Goal: Task Accomplishment & Management: Manage account settings

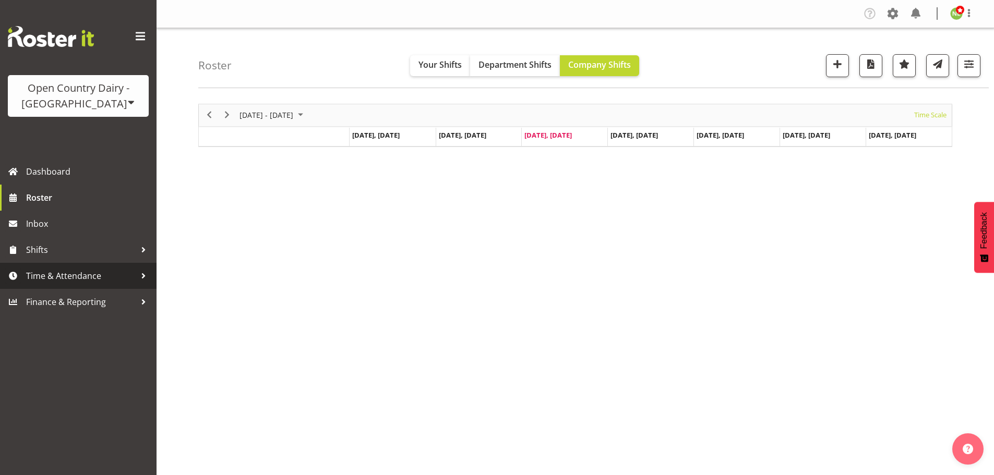
drag, startPoint x: 63, startPoint y: 272, endPoint x: 72, endPoint y: 283, distance: 14.1
click at [64, 272] on span "Time & Attendance" at bounding box center [81, 276] width 110 height 16
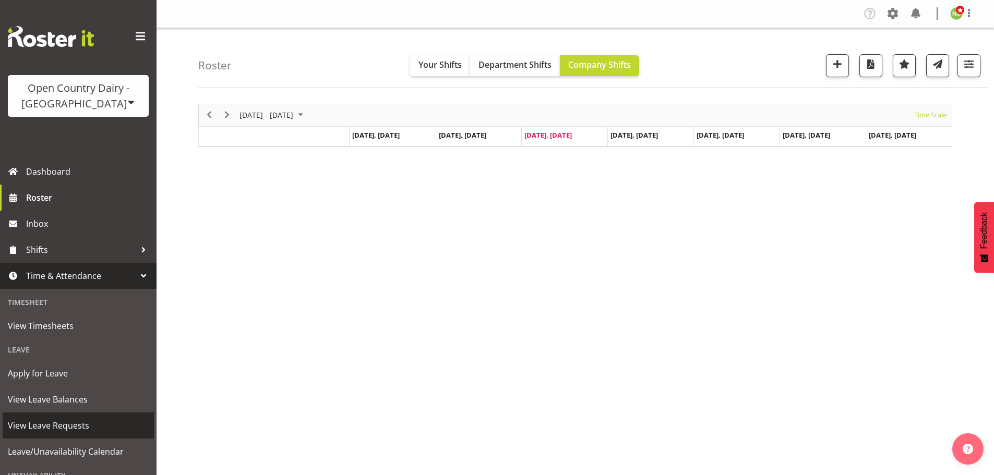
click at [74, 426] on span "View Leave Requests" at bounding box center [78, 426] width 141 height 16
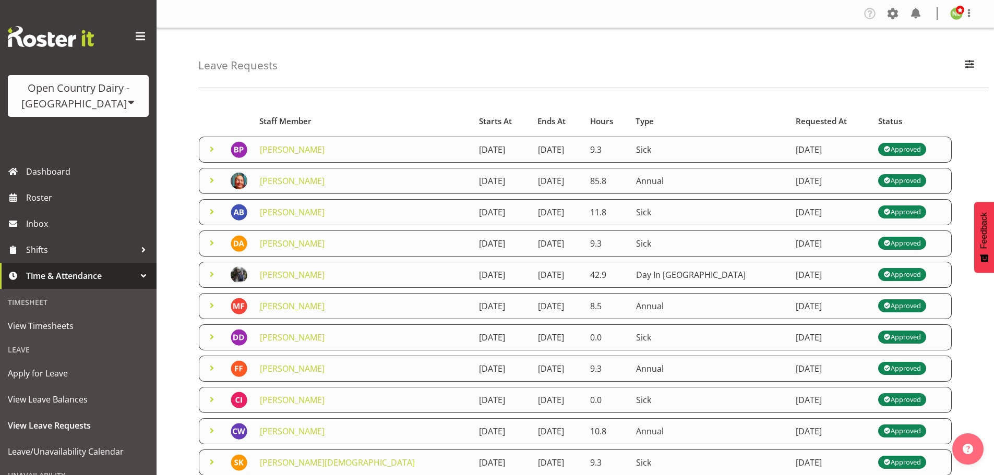
click at [210, 183] on span at bounding box center [211, 180] width 13 height 13
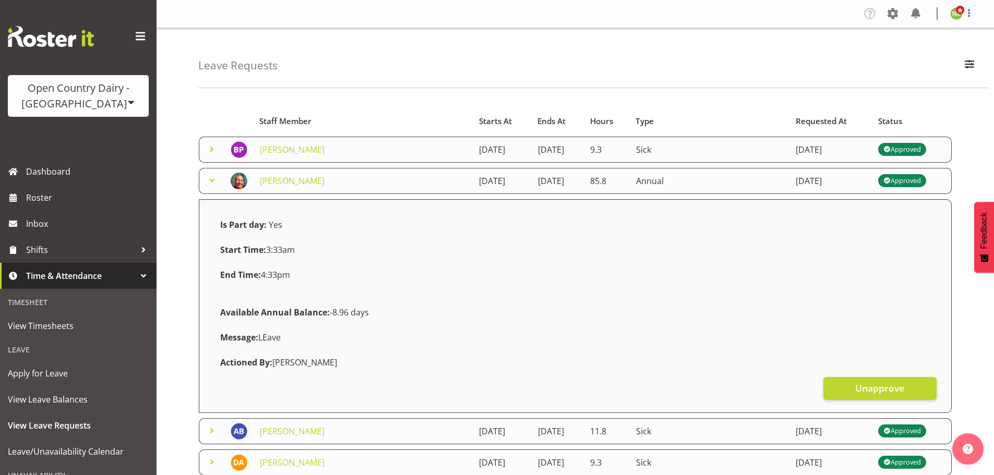
click at [210, 180] on span at bounding box center [211, 180] width 13 height 13
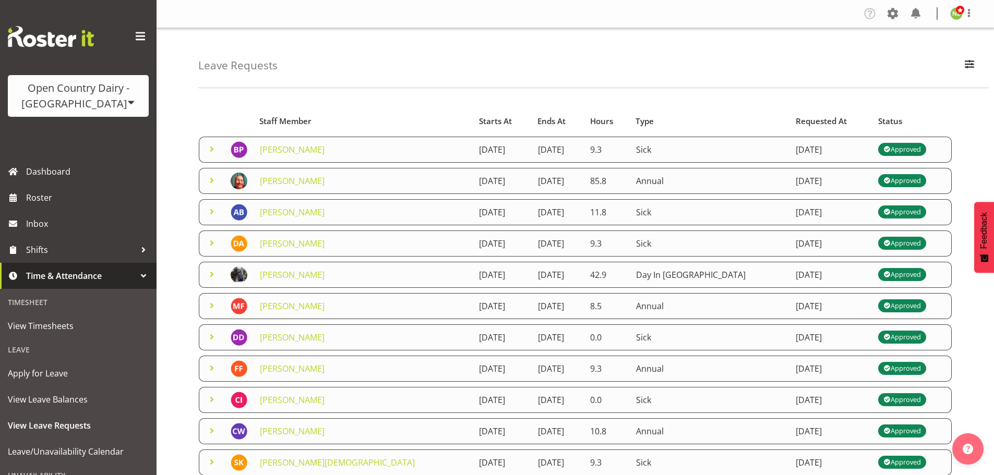
click at [214, 213] on span at bounding box center [211, 211] width 13 height 13
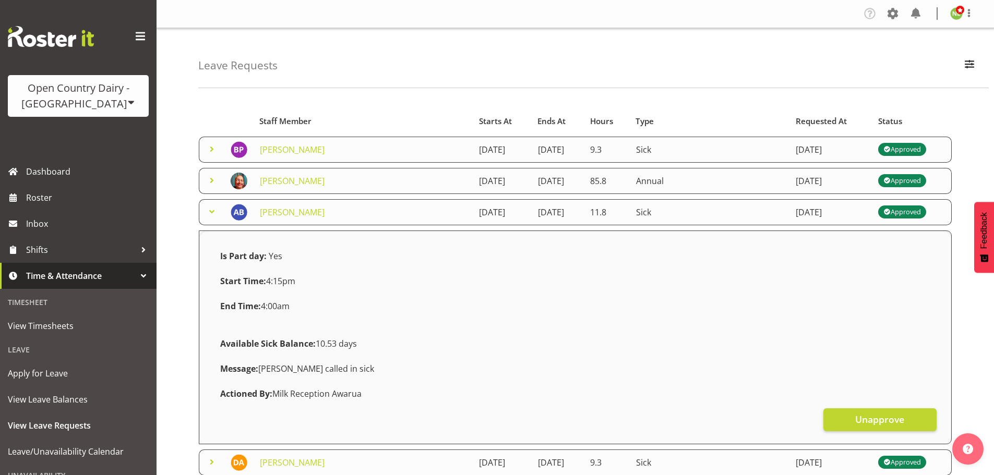
click at [214, 212] on span at bounding box center [211, 211] width 13 height 13
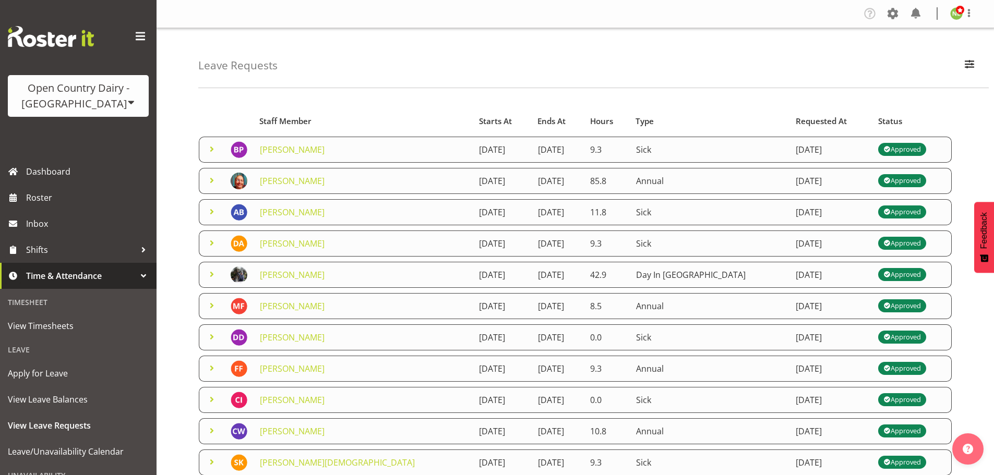
click at [213, 246] on span at bounding box center [211, 243] width 13 height 13
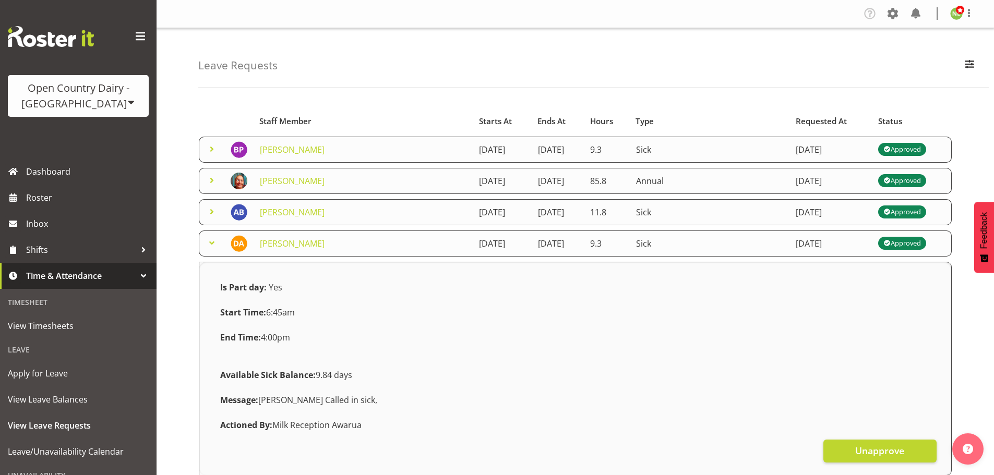
click at [213, 246] on span at bounding box center [211, 243] width 13 height 13
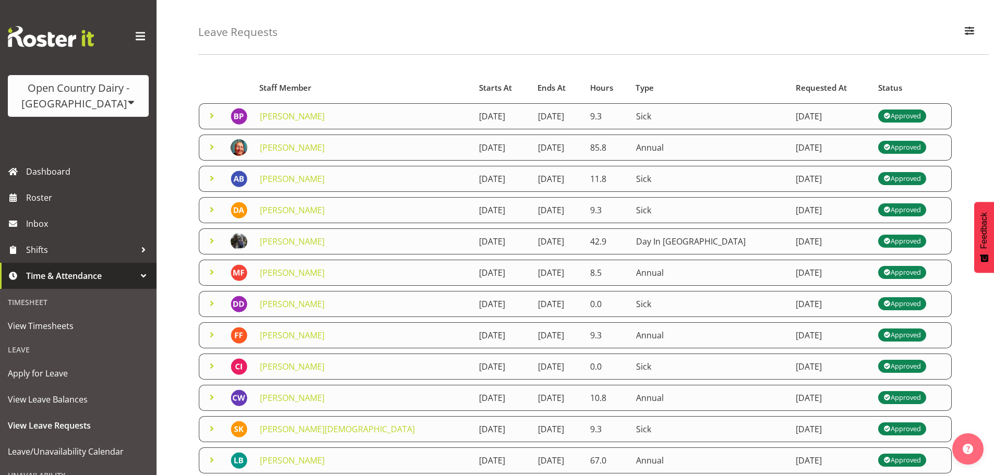
scroll to position [52, 0]
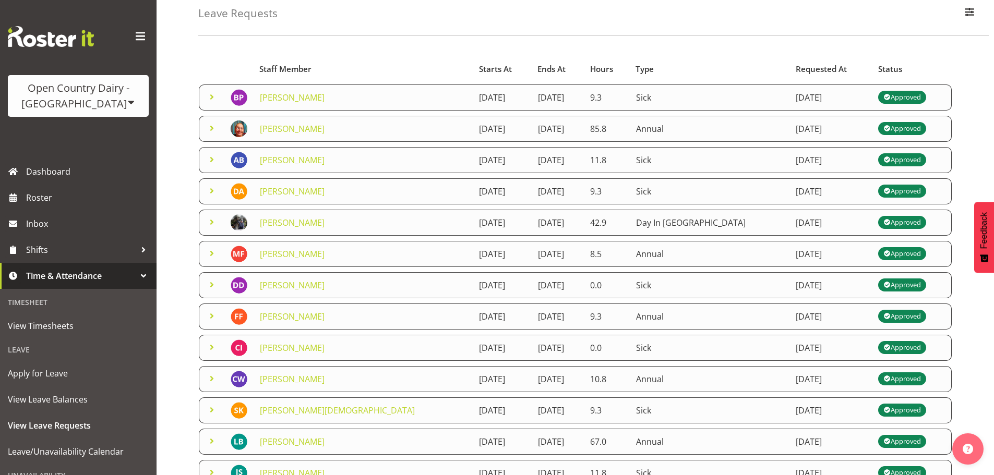
click at [211, 225] on span at bounding box center [211, 222] width 13 height 13
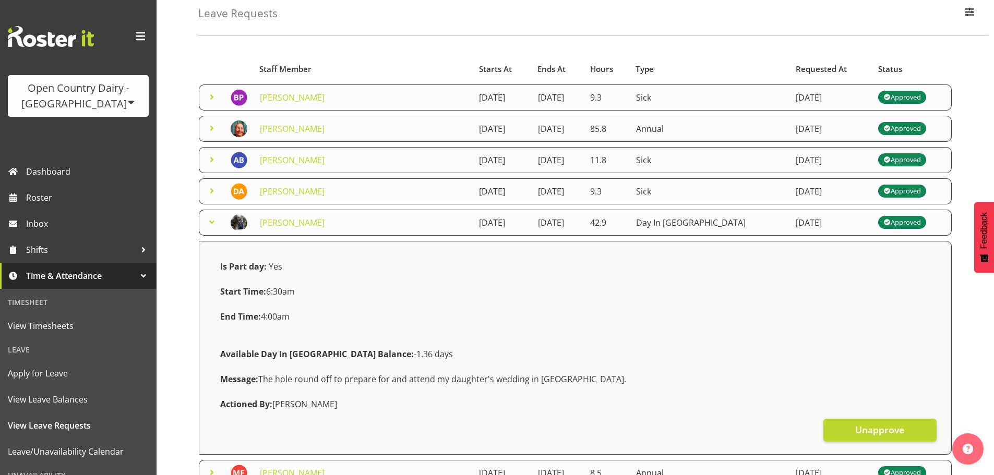
click at [211, 223] on span at bounding box center [211, 222] width 13 height 13
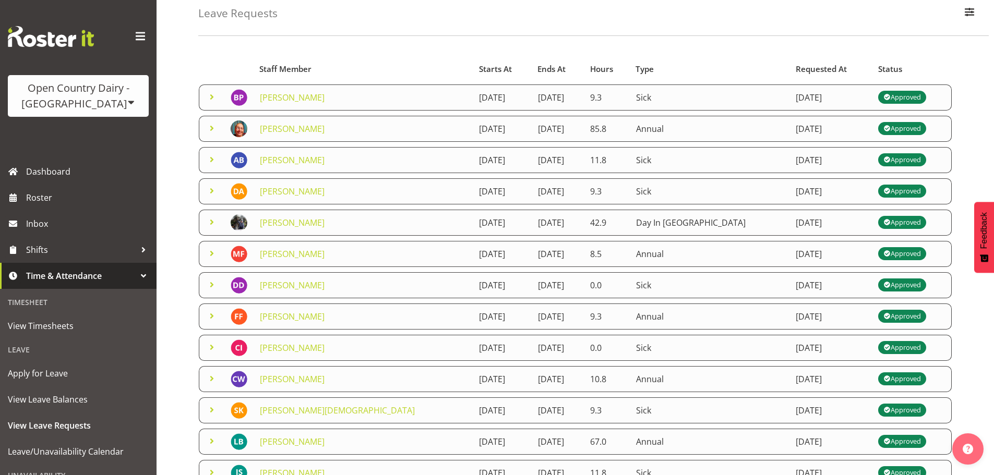
click at [212, 252] on span at bounding box center [211, 253] width 13 height 13
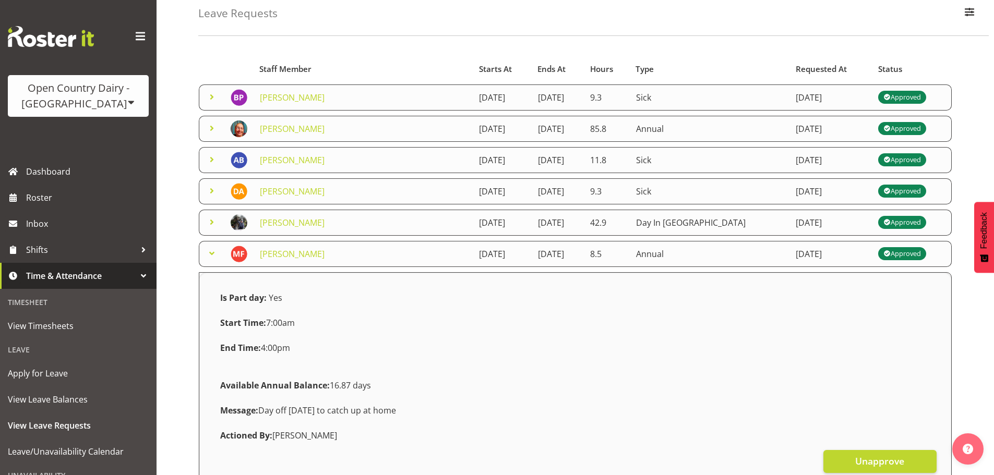
click at [212, 252] on span at bounding box center [211, 253] width 13 height 13
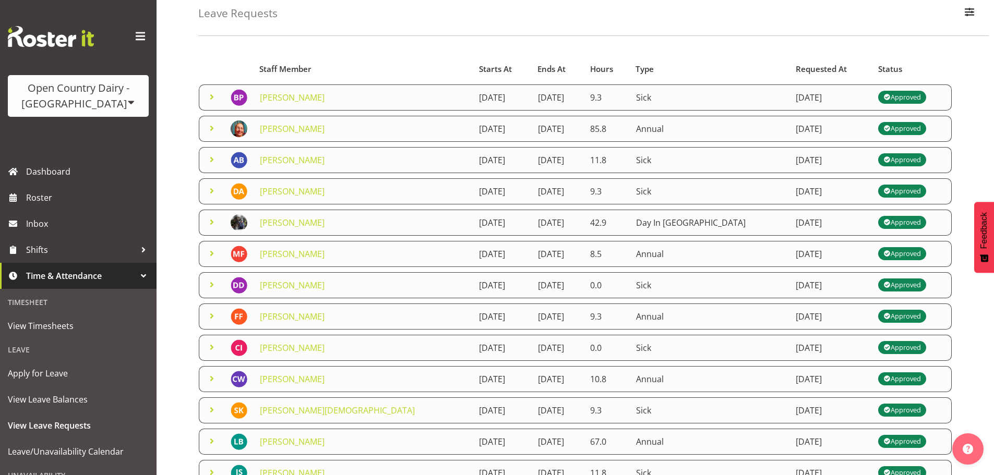
click at [211, 283] on span at bounding box center [211, 285] width 13 height 13
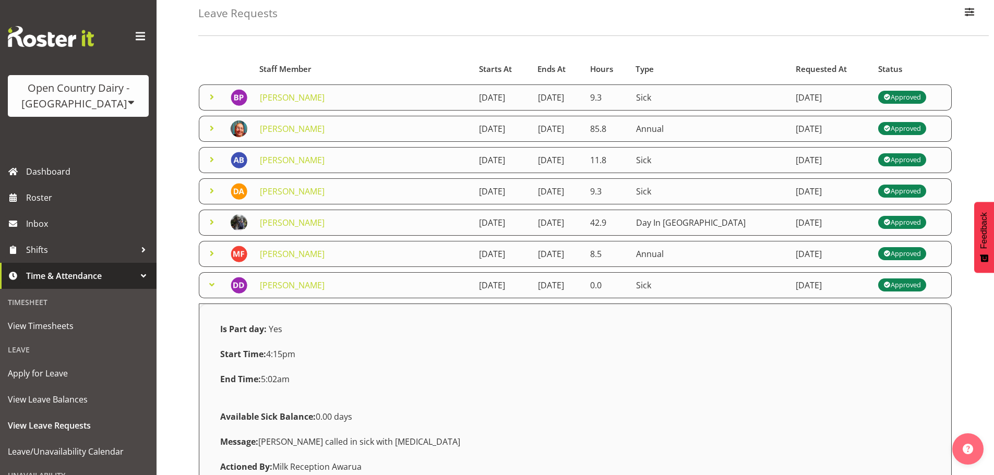
click at [211, 283] on span at bounding box center [211, 285] width 13 height 13
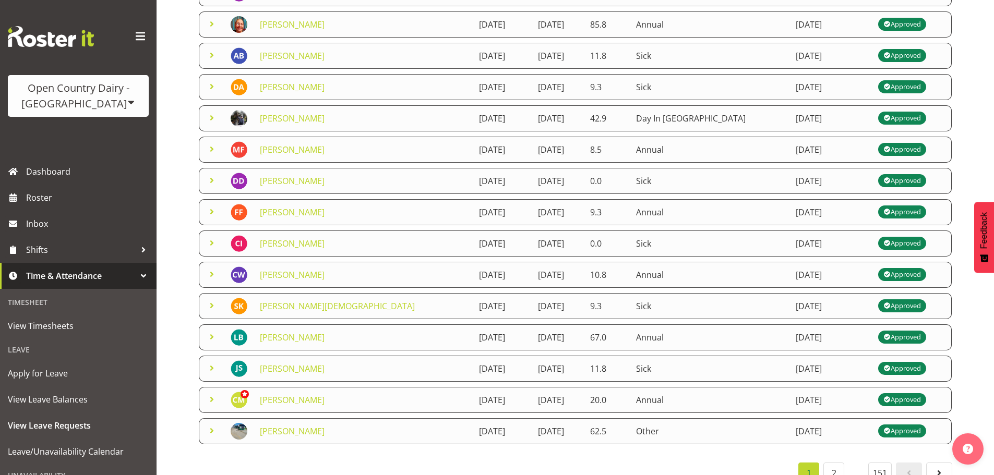
scroll to position [104, 0]
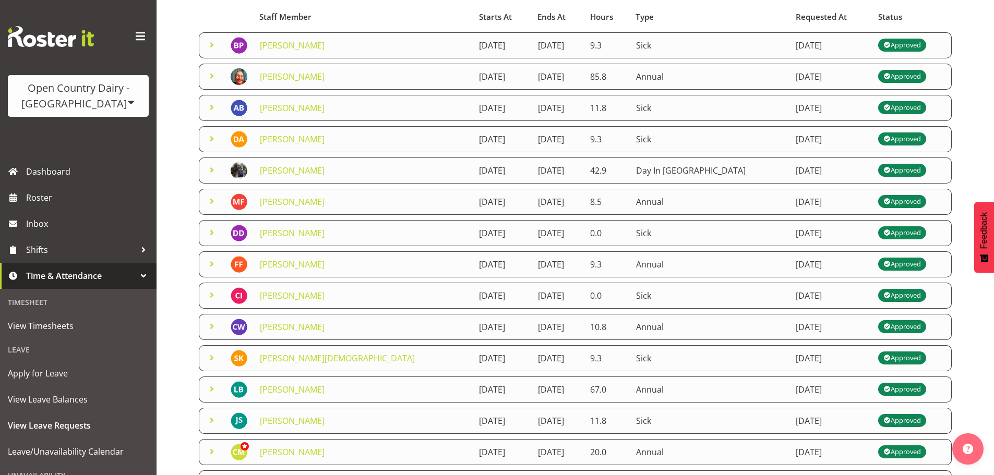
click at [214, 296] on span at bounding box center [211, 295] width 13 height 13
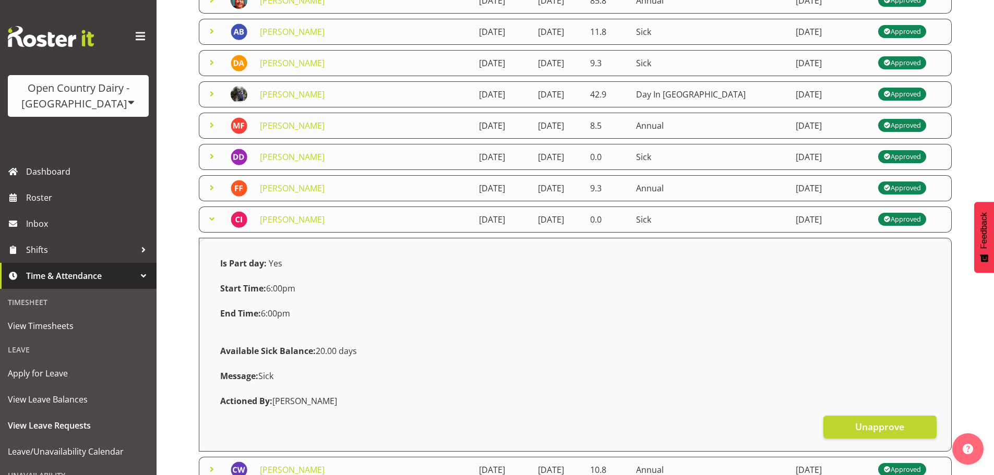
scroll to position [209, 0]
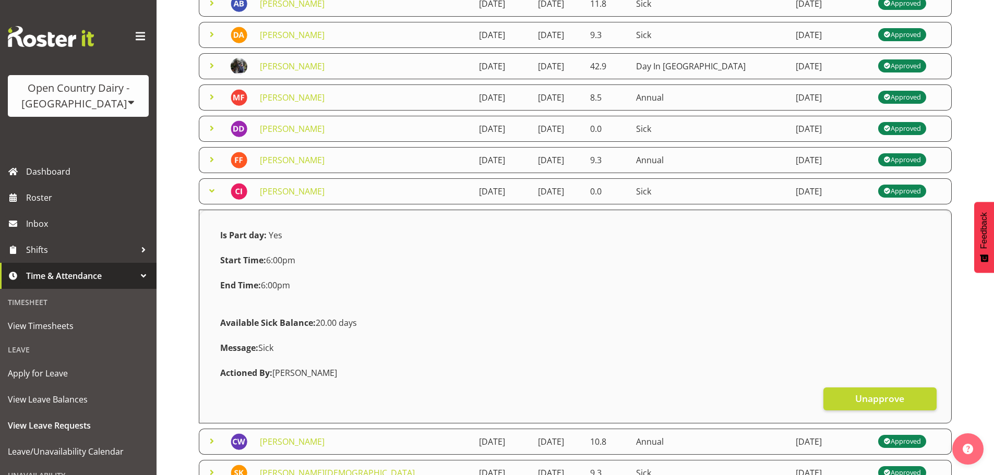
click at [212, 192] on span at bounding box center [211, 191] width 13 height 13
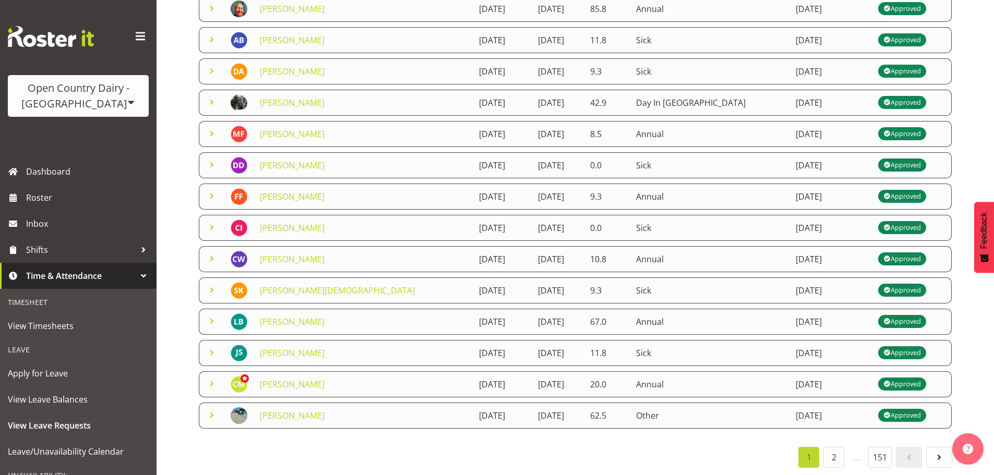
scroll to position [180, 0]
click at [209, 408] on span at bounding box center [211, 414] width 13 height 13
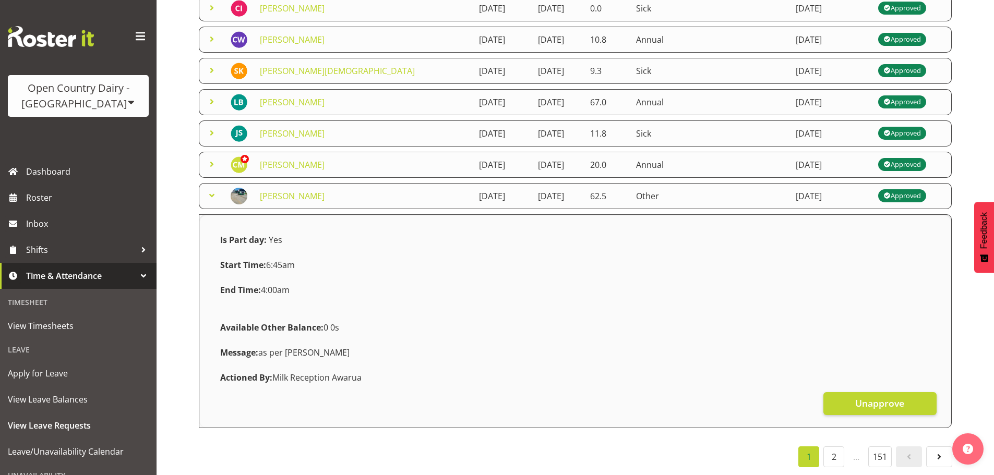
scroll to position [400, 0]
click at [209, 189] on span at bounding box center [211, 195] width 13 height 13
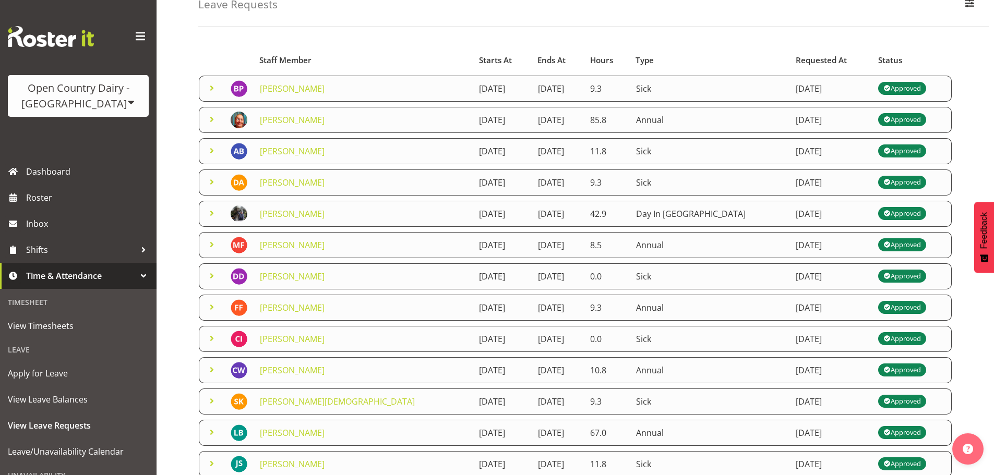
scroll to position [0, 0]
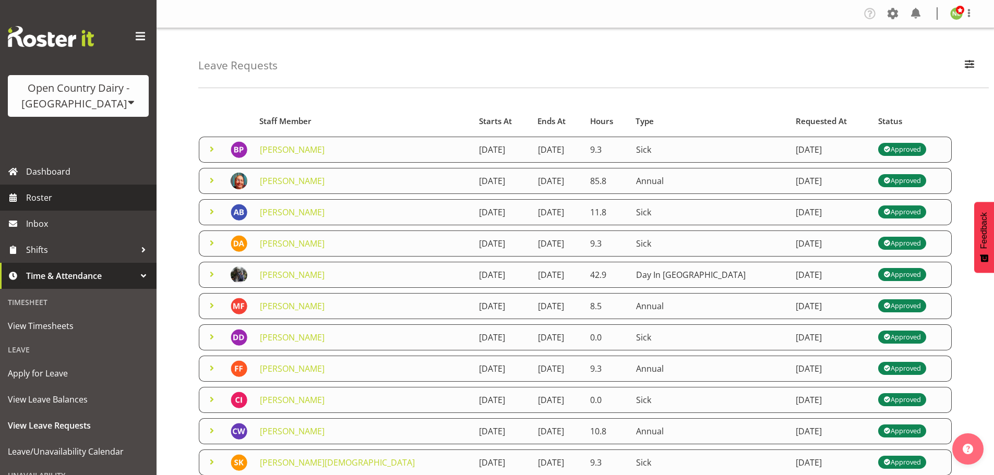
click at [50, 197] on span "Roster" at bounding box center [88, 198] width 125 height 16
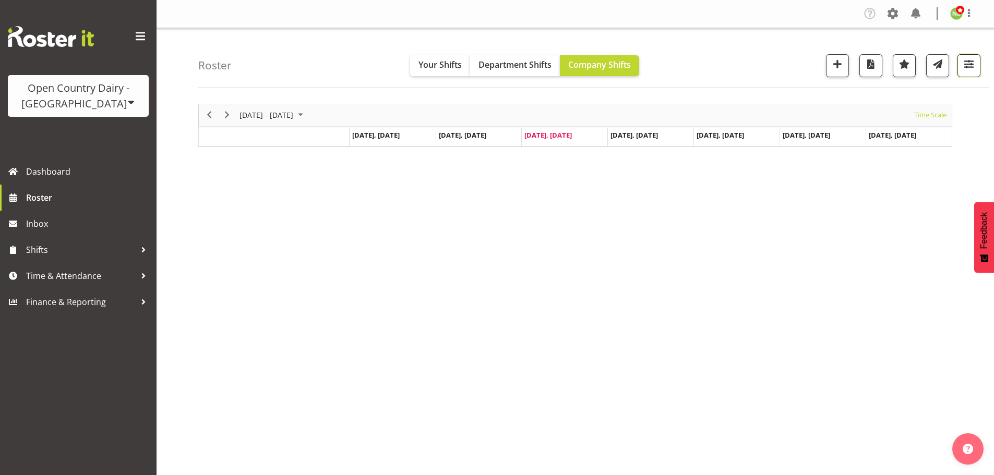
click at [968, 65] on span "button" at bounding box center [969, 64] width 14 height 14
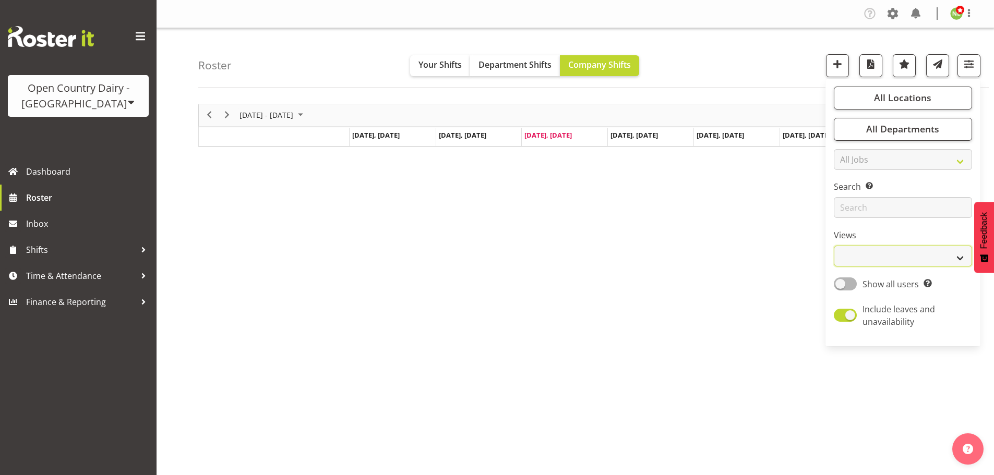
click at [885, 261] on select "Staff Role Shift - Horizontal Shift - Vertical Staff - Location" at bounding box center [902, 256] width 138 height 21
select select "staff"
click at [834, 246] on select "Staff Role Shift - Horizontal Shift - Vertical Staff - Location" at bounding box center [902, 256] width 138 height 21
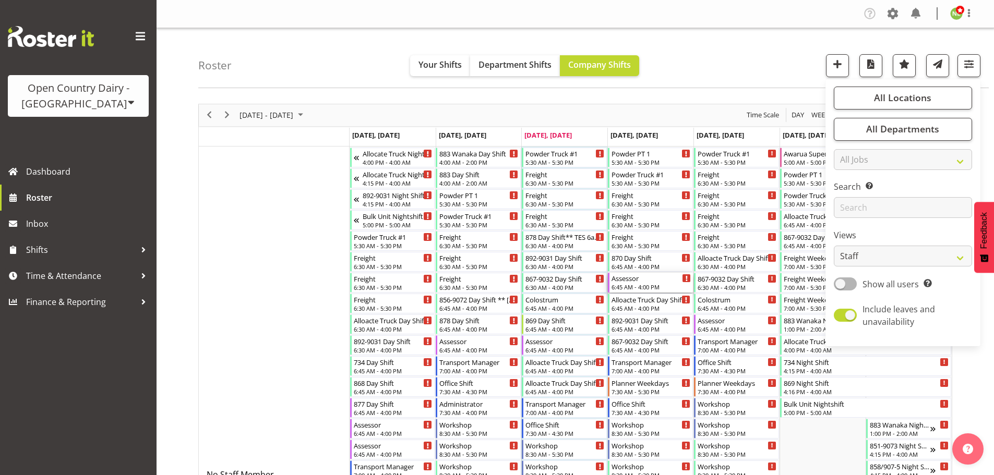
click at [645, 284] on div "6:45 AM - 4:00 PM" at bounding box center [650, 287] width 79 height 8
click at [0, 0] on div at bounding box center [0, 0] width 0 height 0
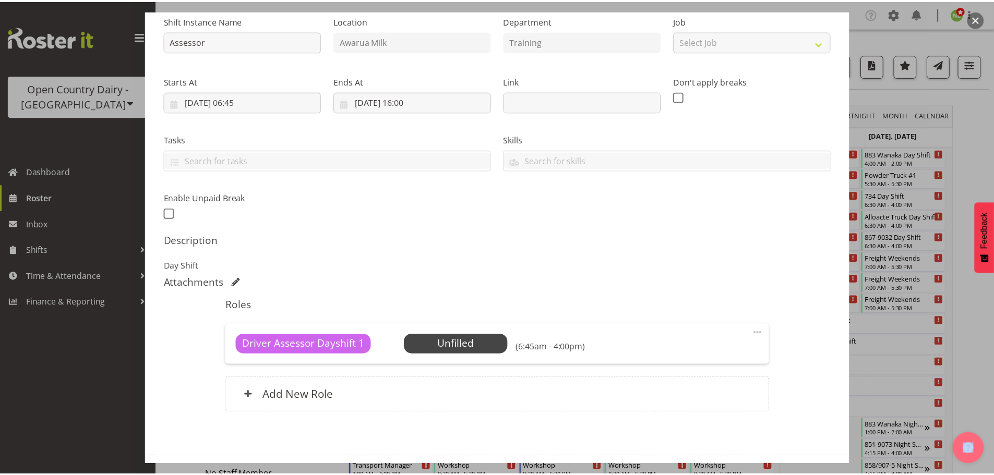
scroll to position [149, 0]
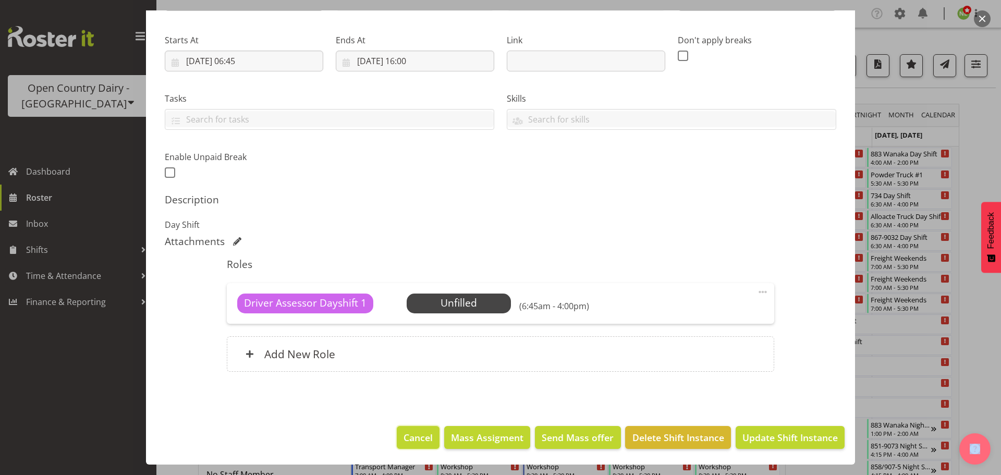
click at [416, 432] on span "Cancel" at bounding box center [418, 438] width 29 height 14
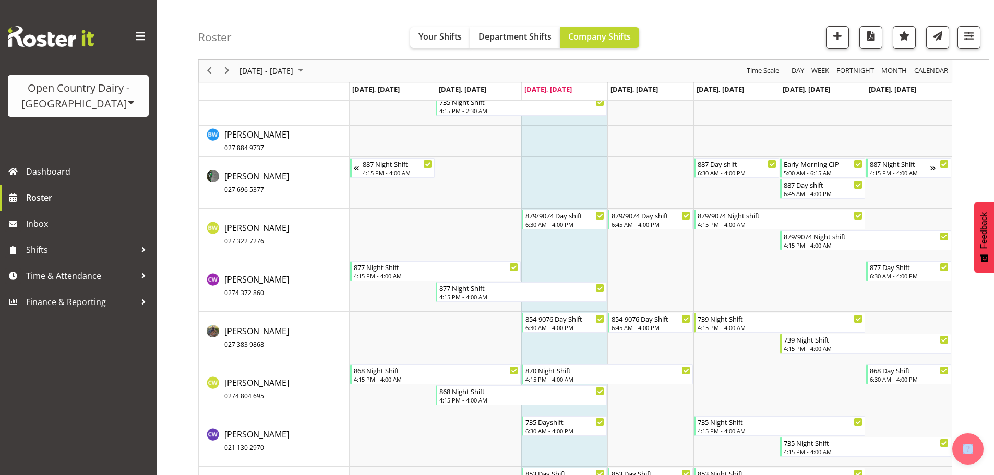
scroll to position [1721, 0]
